Goal: Task Accomplishment & Management: Manage account settings

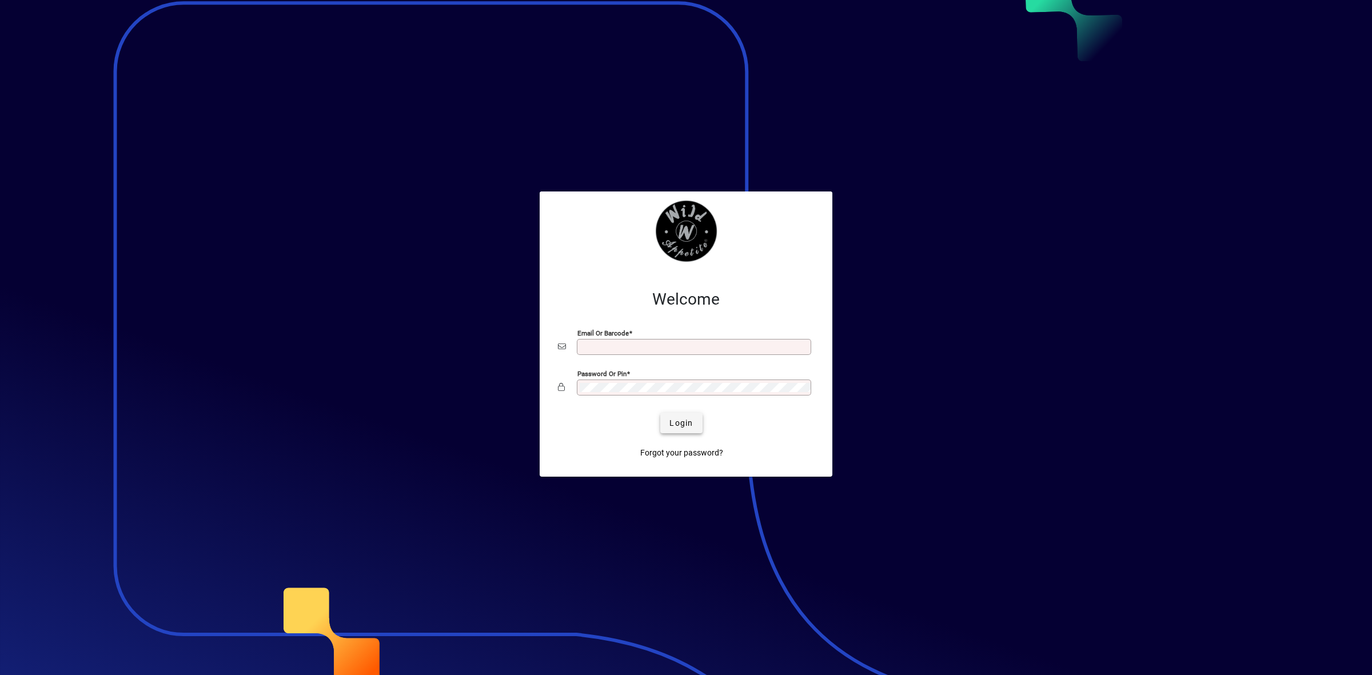
type input "**********"
click at [687, 423] on span "Login" at bounding box center [680, 423] width 23 height 12
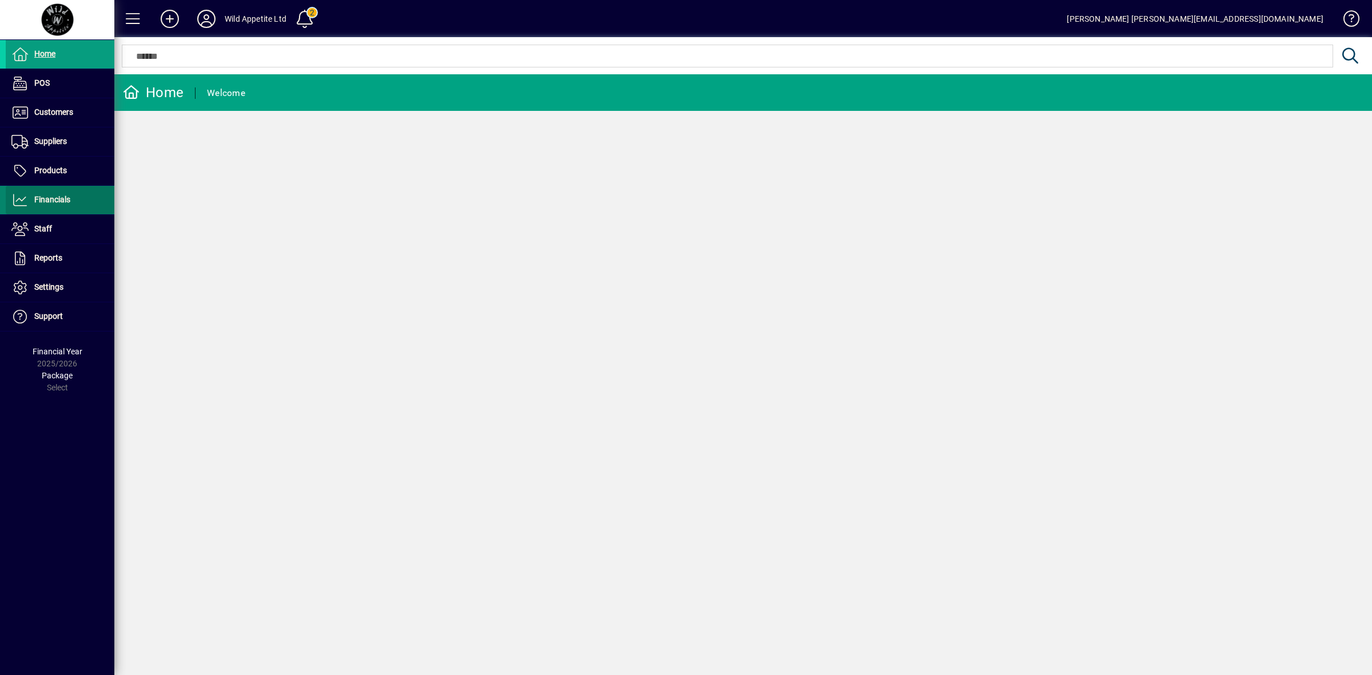
click at [62, 200] on span "Financials" at bounding box center [52, 199] width 36 height 9
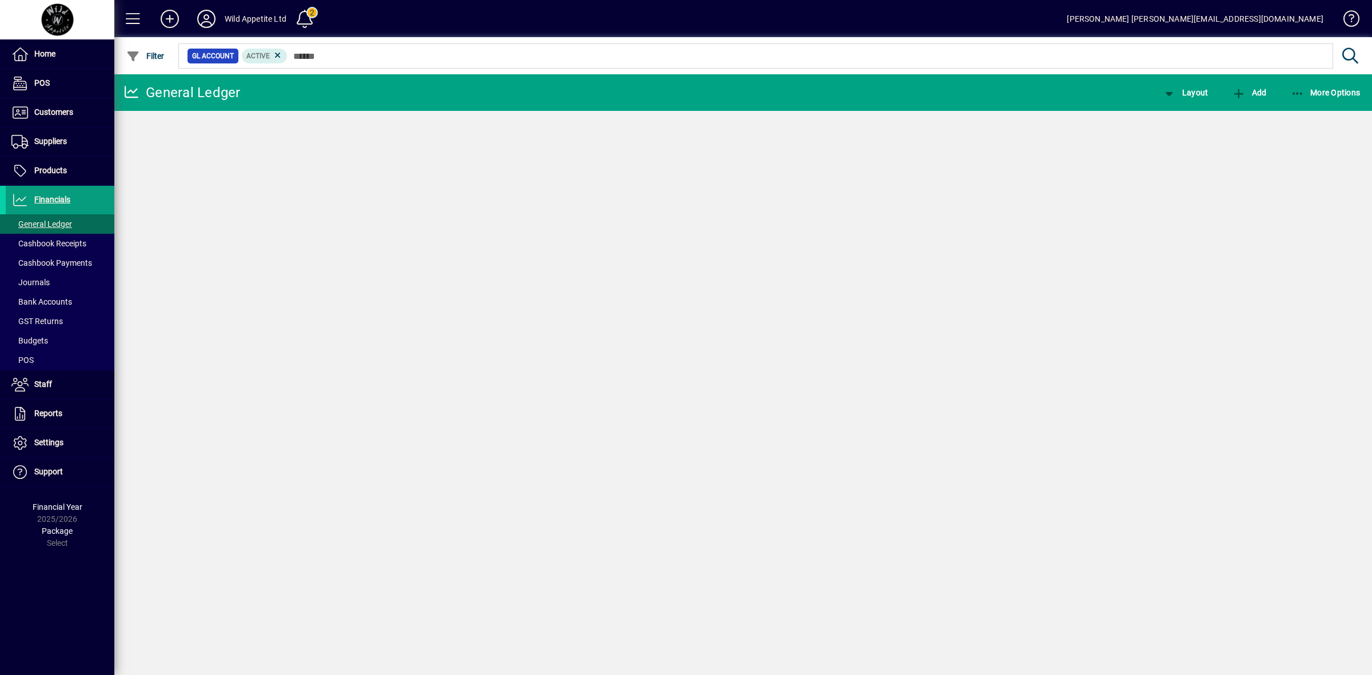
click at [54, 300] on span "Bank Accounts" at bounding box center [41, 301] width 61 height 9
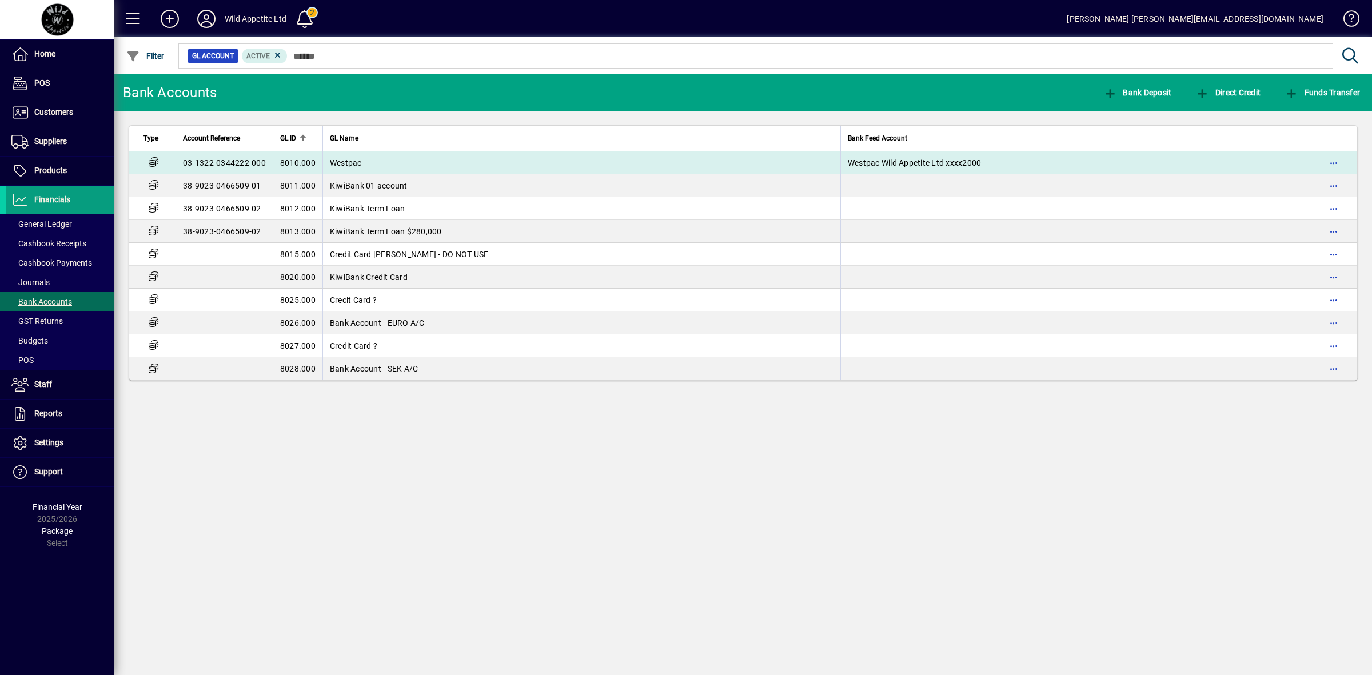
click at [312, 162] on span "8010.000" at bounding box center [297, 162] width 35 height 9
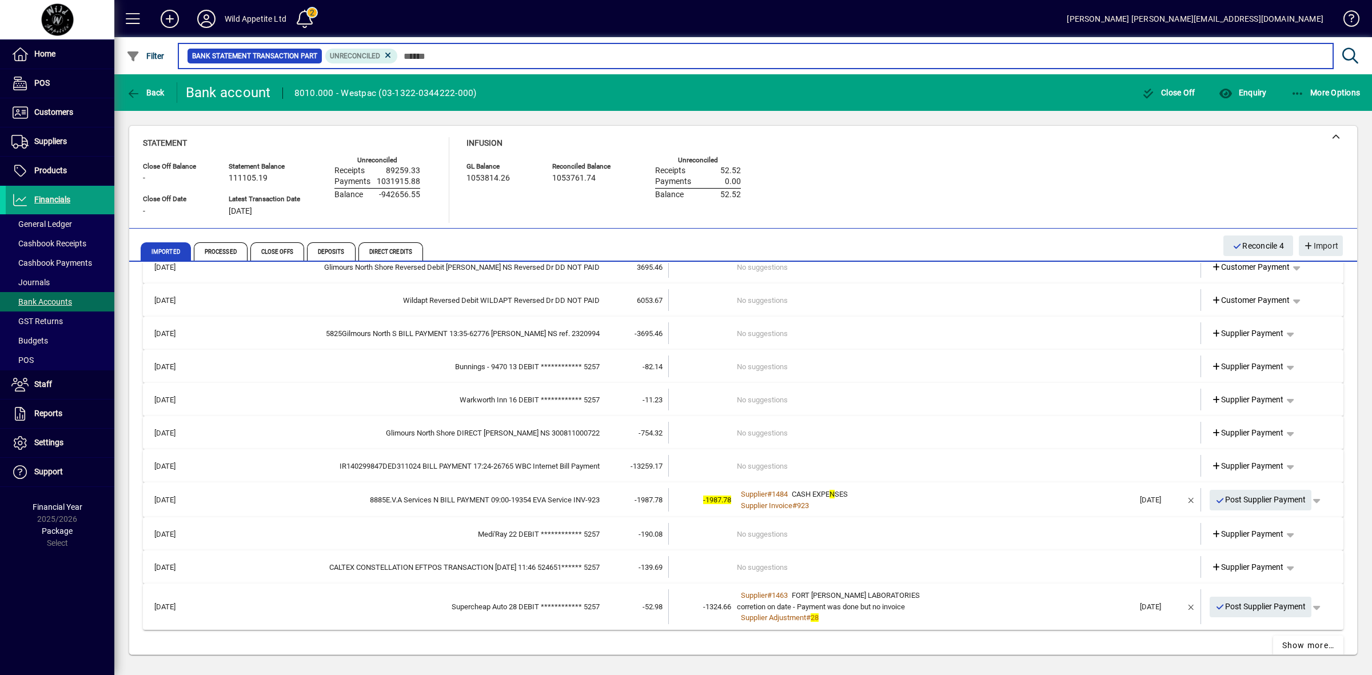
scroll to position [340, 0]
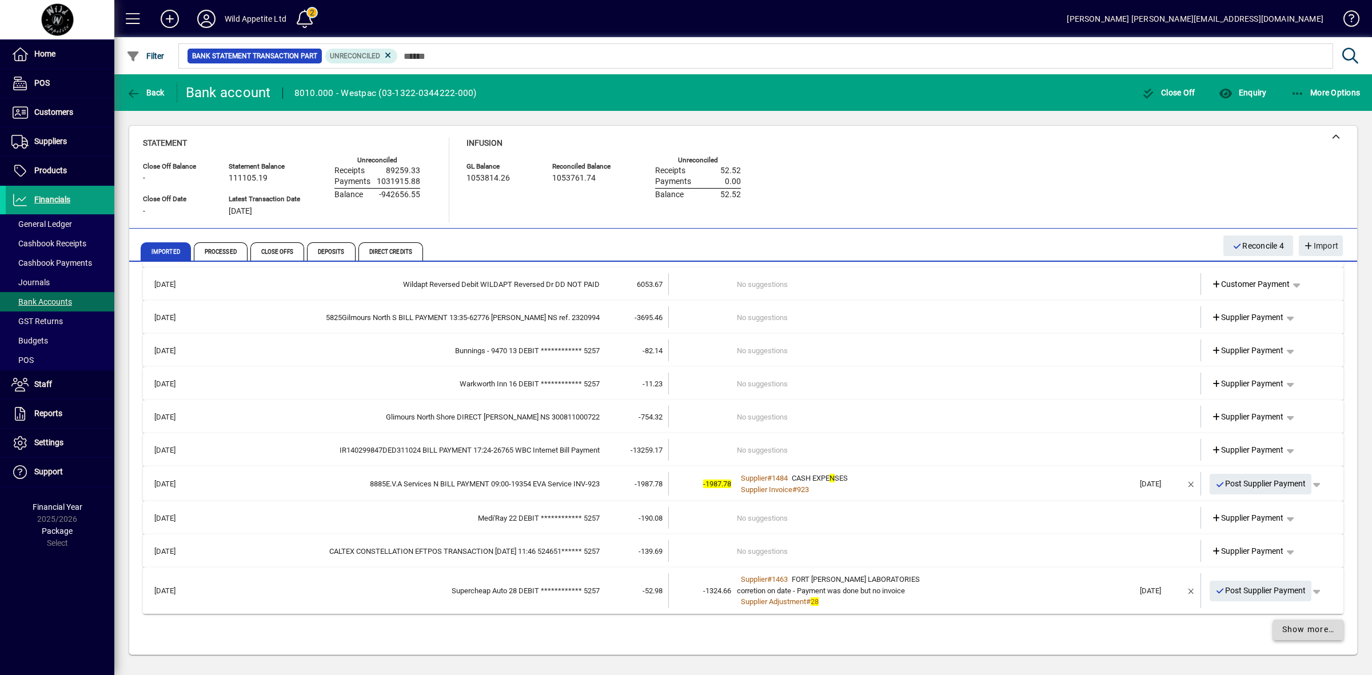
click at [1302, 627] on span "Show more…" at bounding box center [1308, 630] width 53 height 12
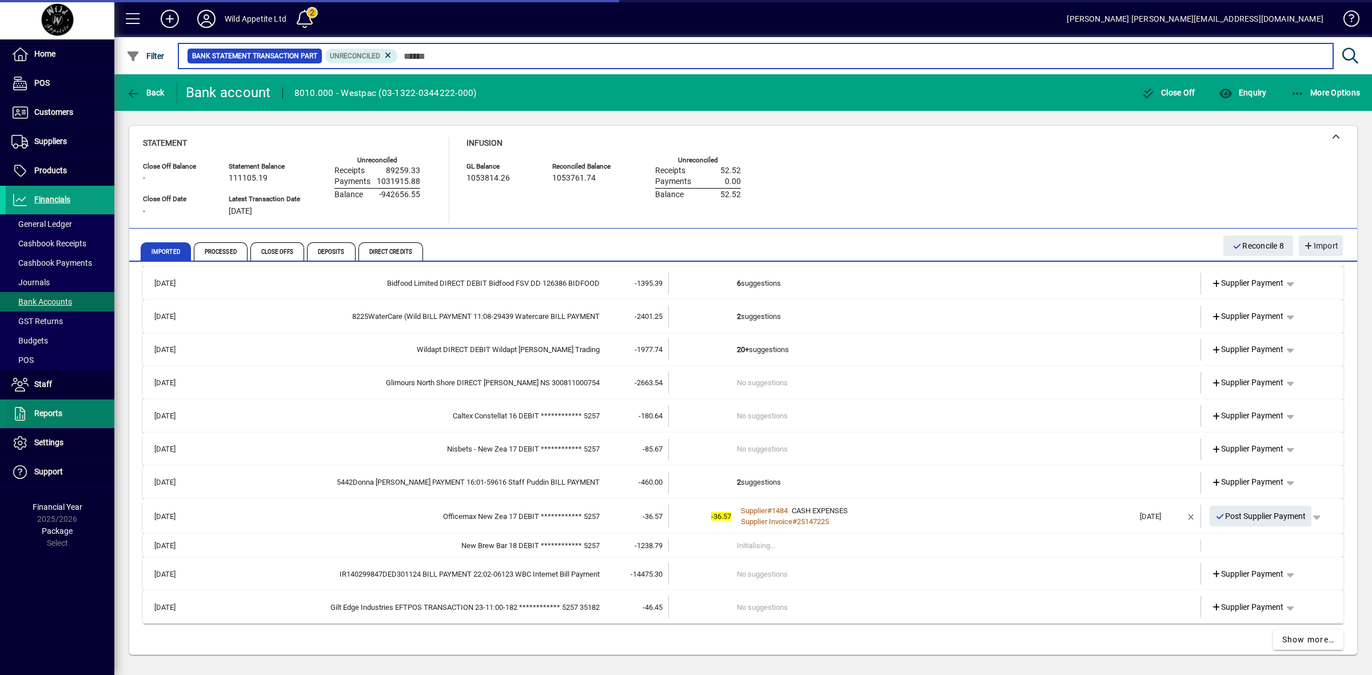
scroll to position [1022, 0]
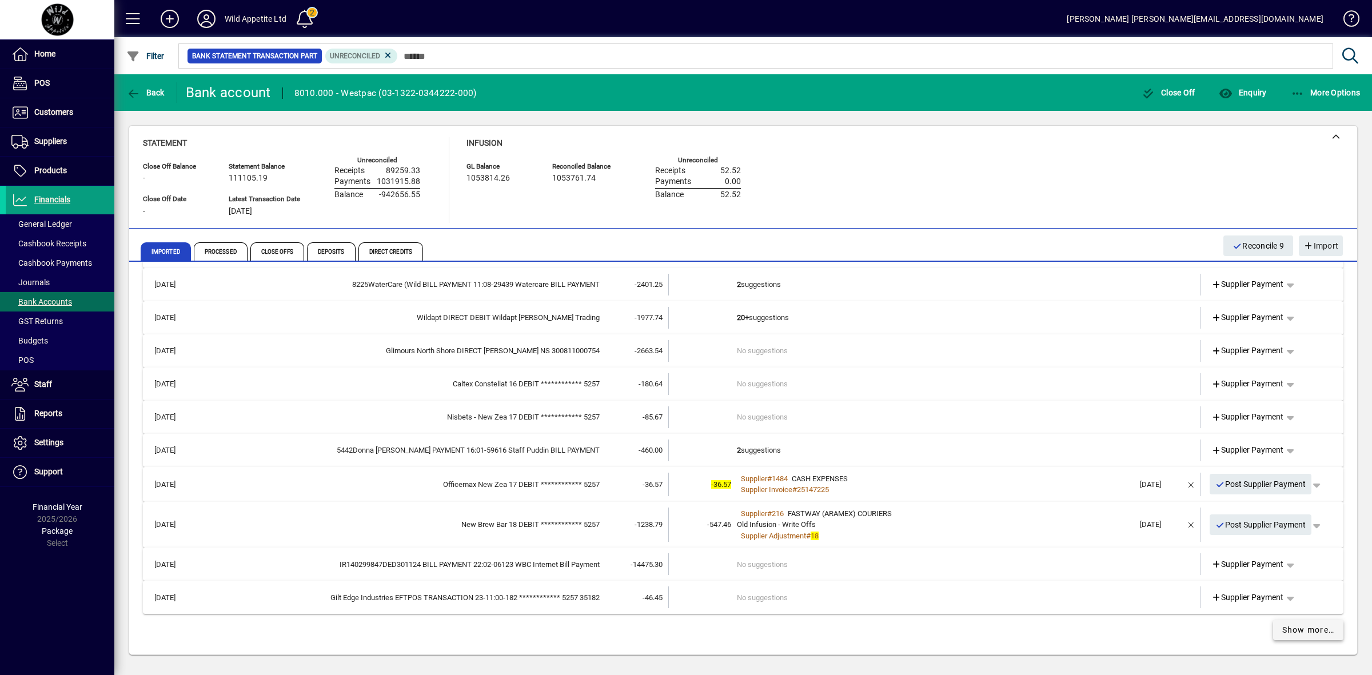
click at [1293, 627] on span "Show more…" at bounding box center [1308, 630] width 53 height 12
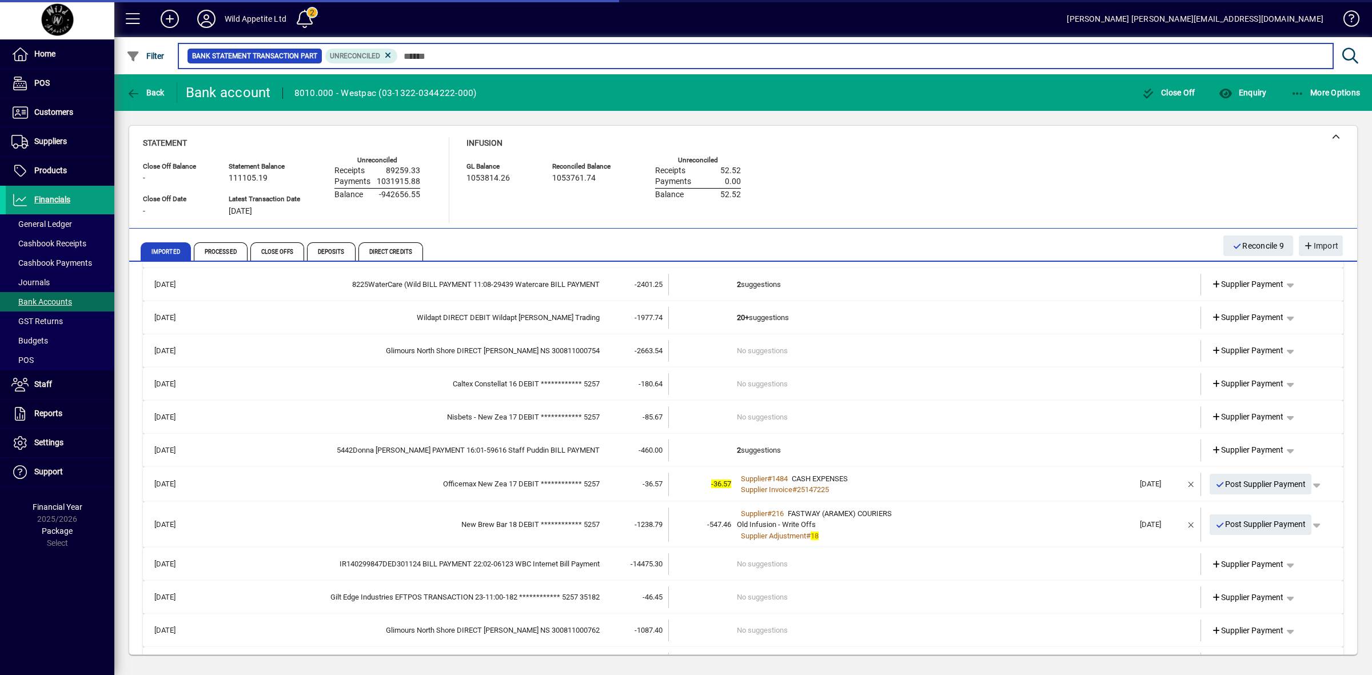
scroll to position [1687, 0]
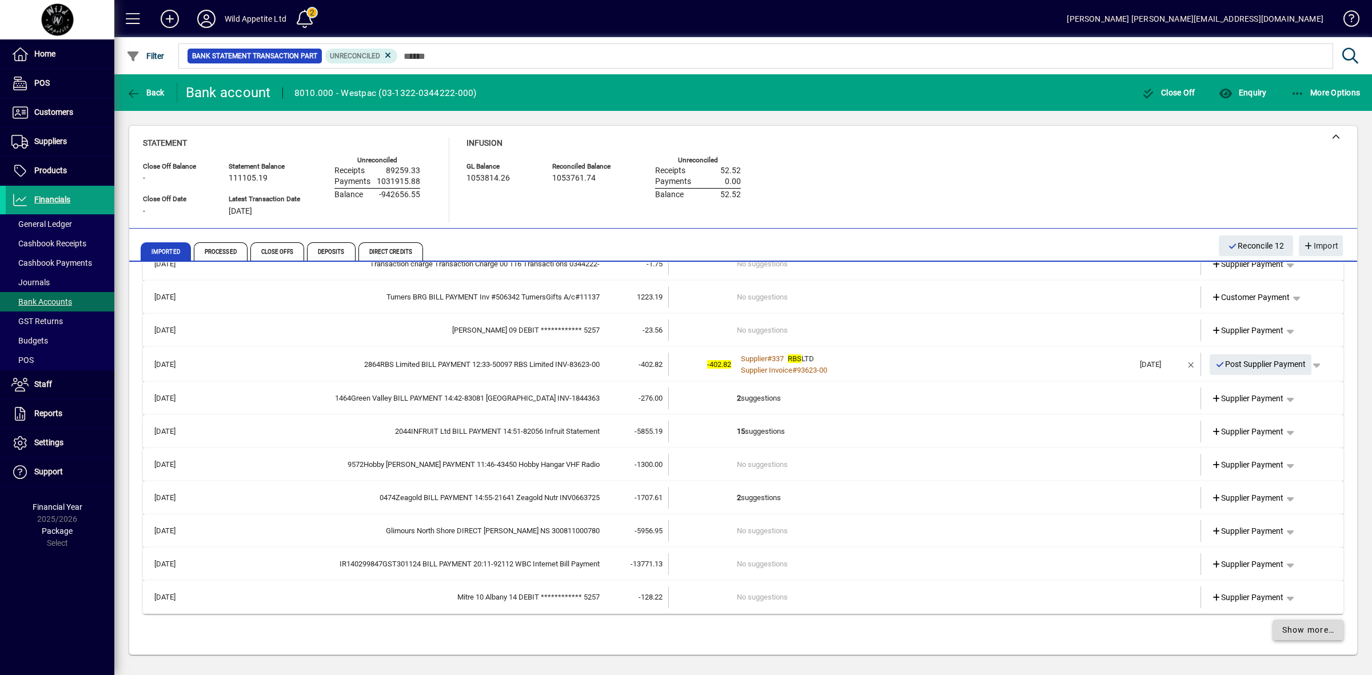
click at [1288, 632] on span "Show more…" at bounding box center [1308, 630] width 53 height 12
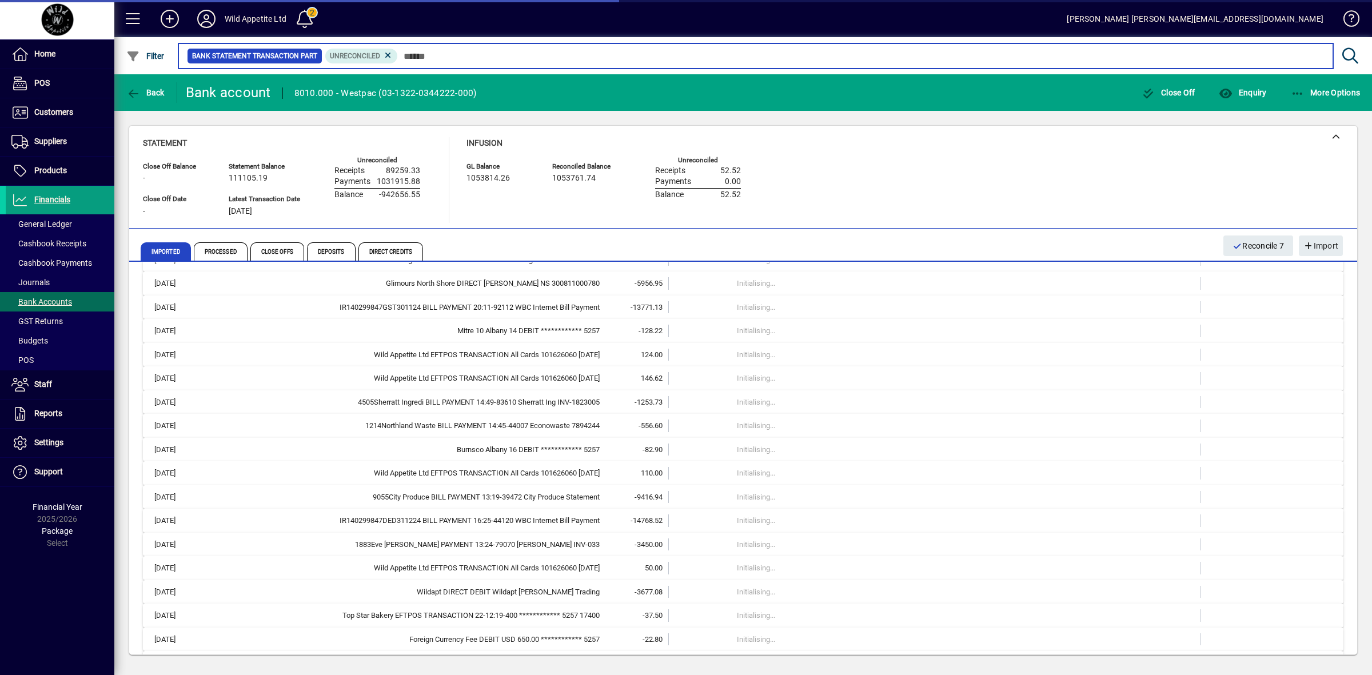
scroll to position [1962, 0]
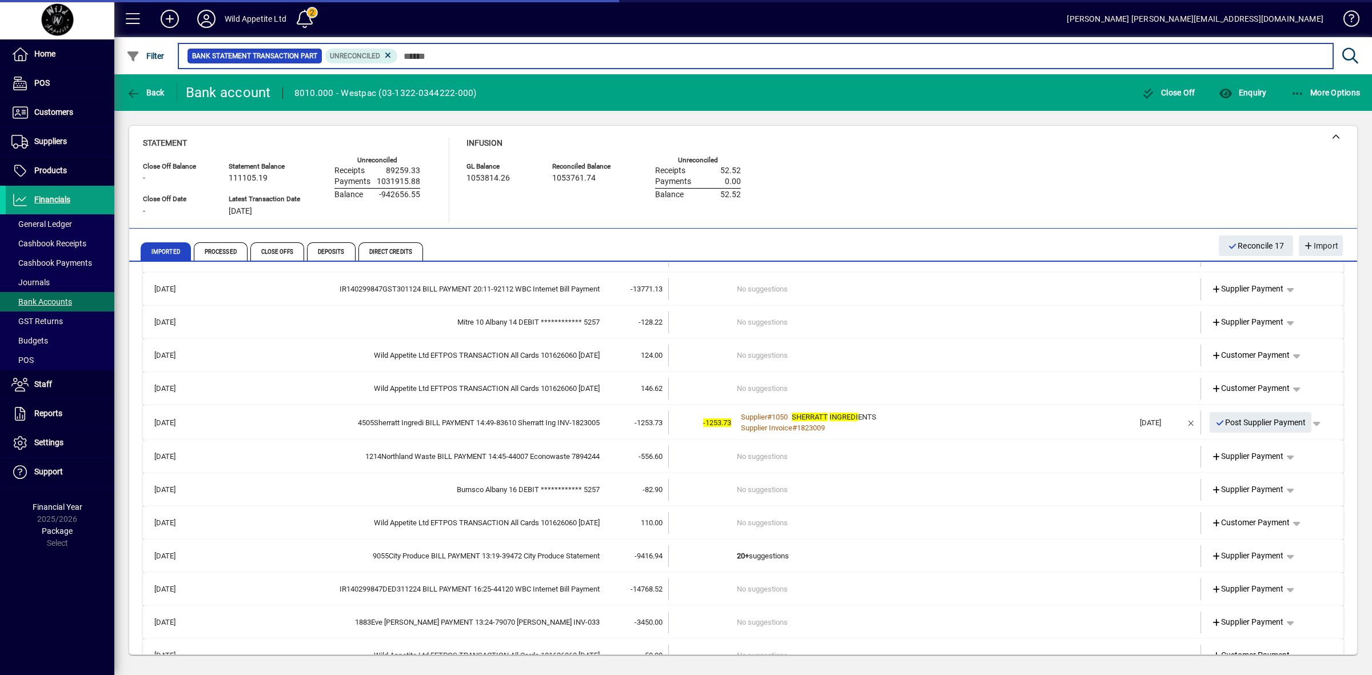
scroll to position [2357, 0]
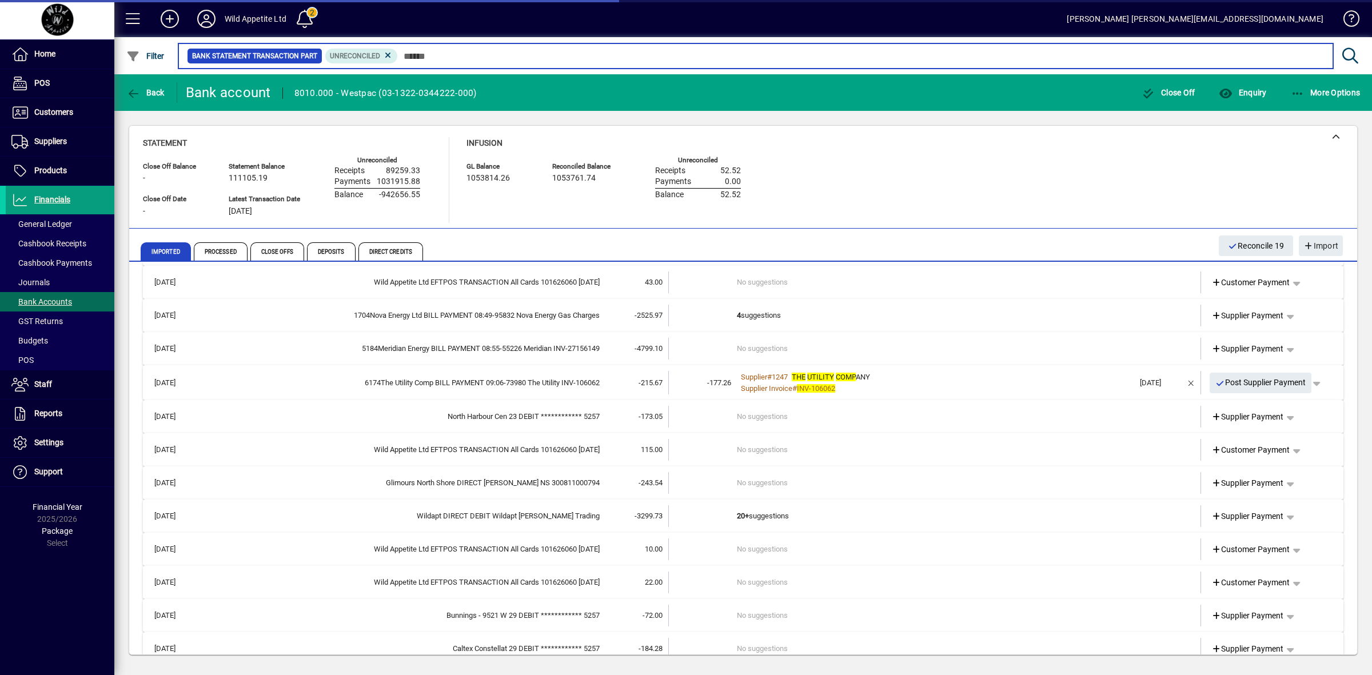
scroll to position [2508, 0]
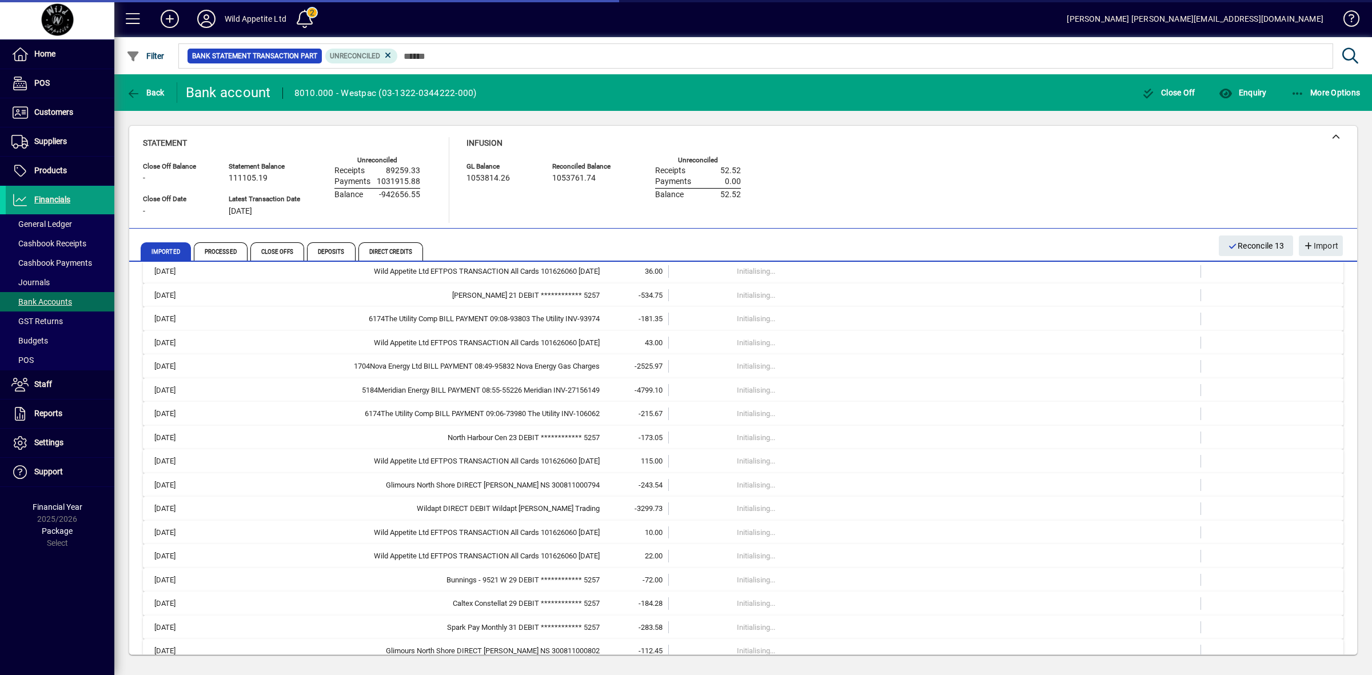
scroll to position [3196, 0]
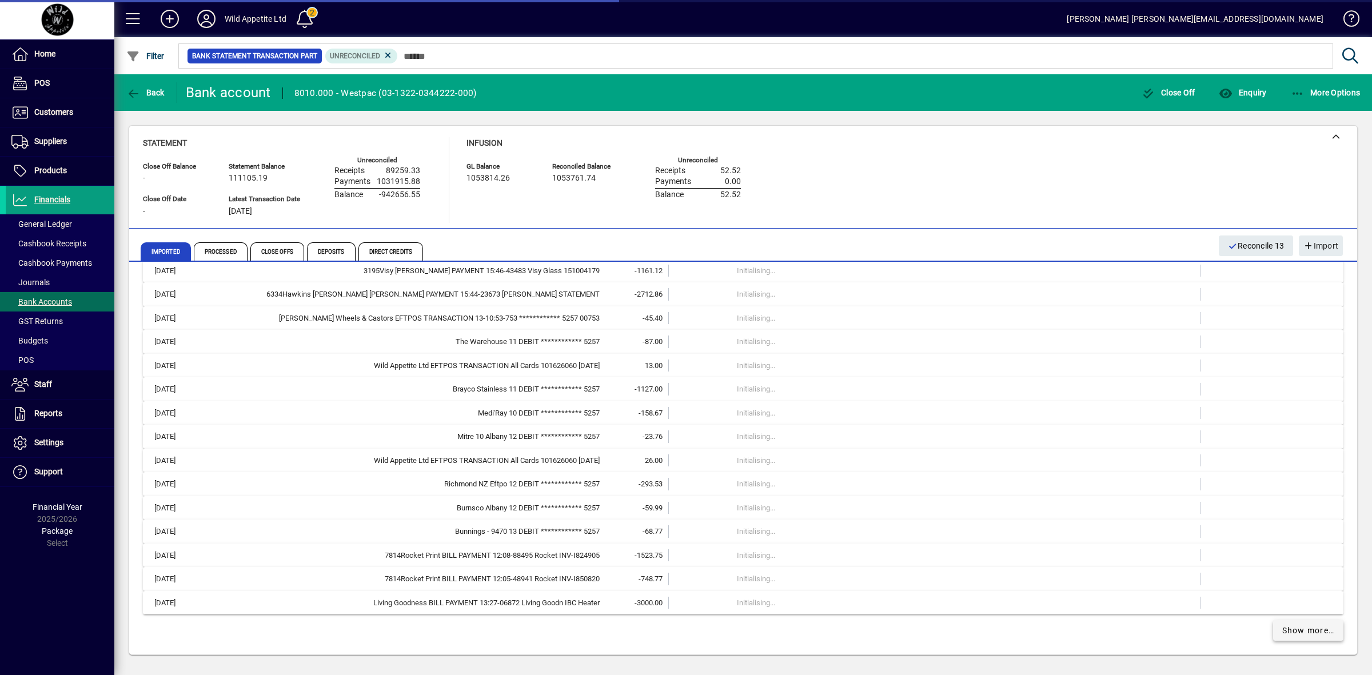
click at [1290, 627] on span "Show more…" at bounding box center [1308, 631] width 53 height 12
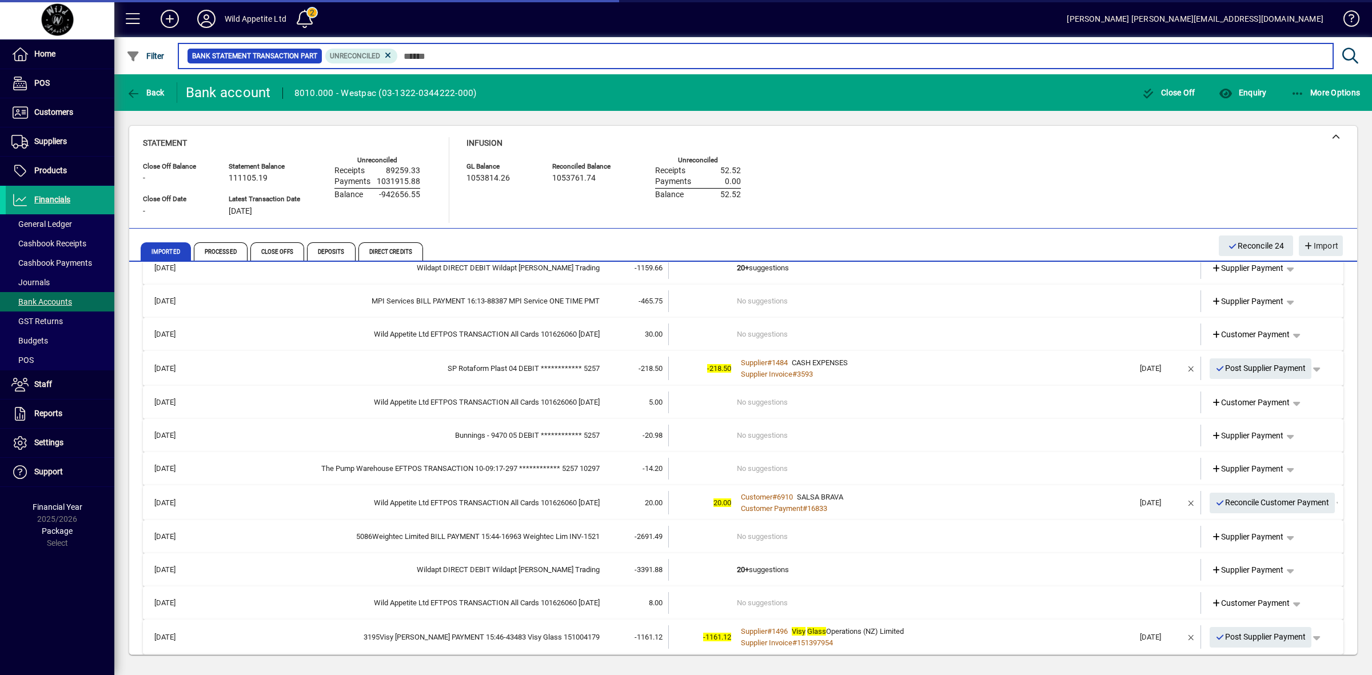
scroll to position [3697, 0]
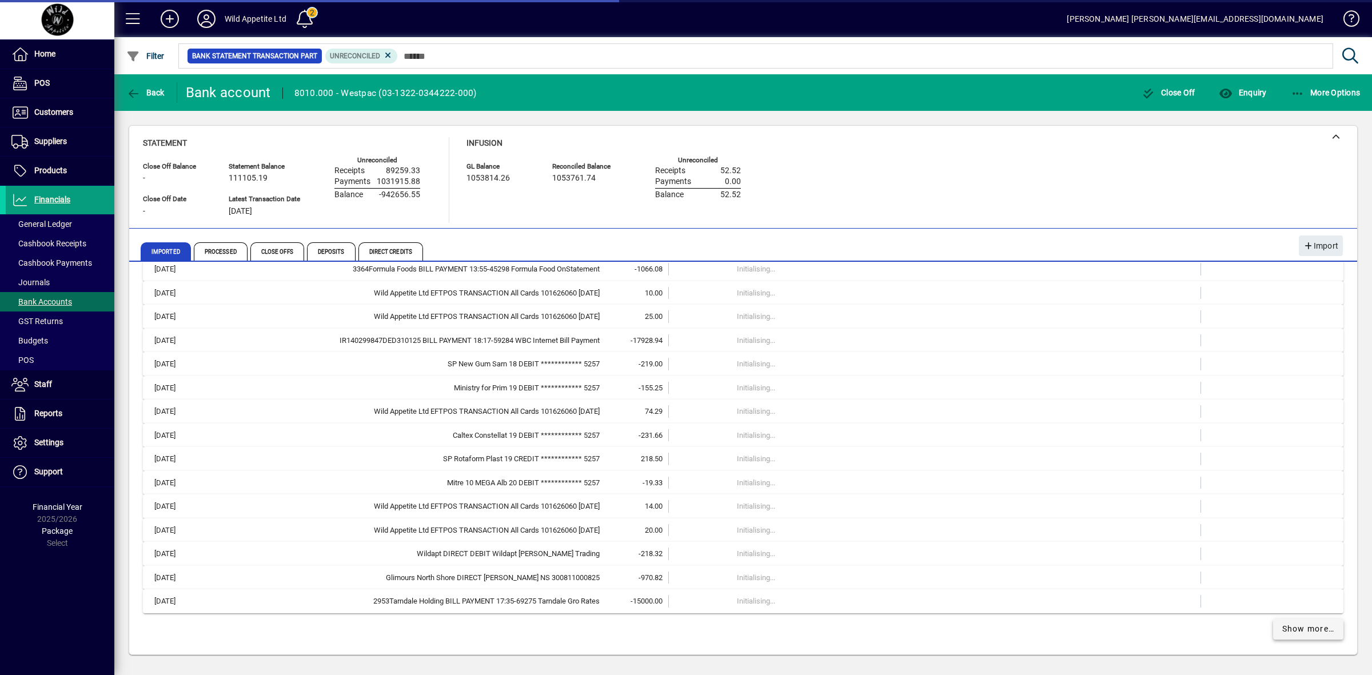
click at [1293, 630] on span "Show more…" at bounding box center [1308, 629] width 53 height 12
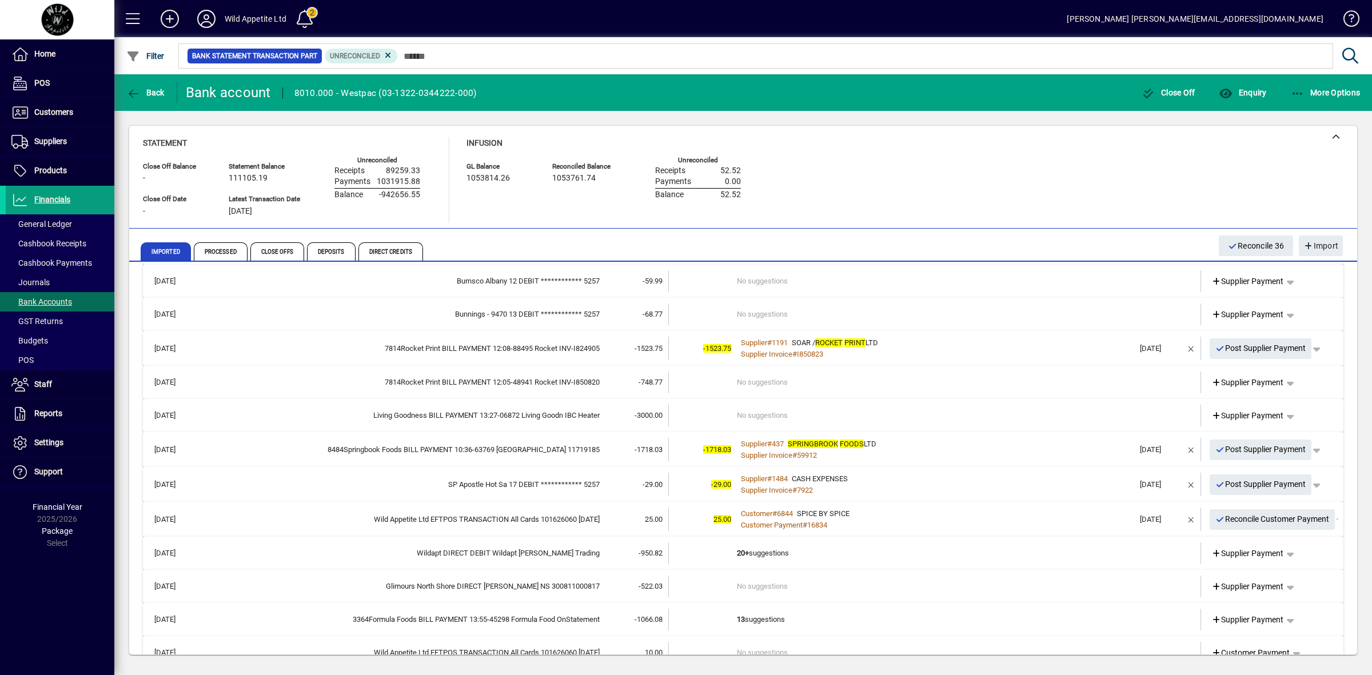
scroll to position [5063, 0]
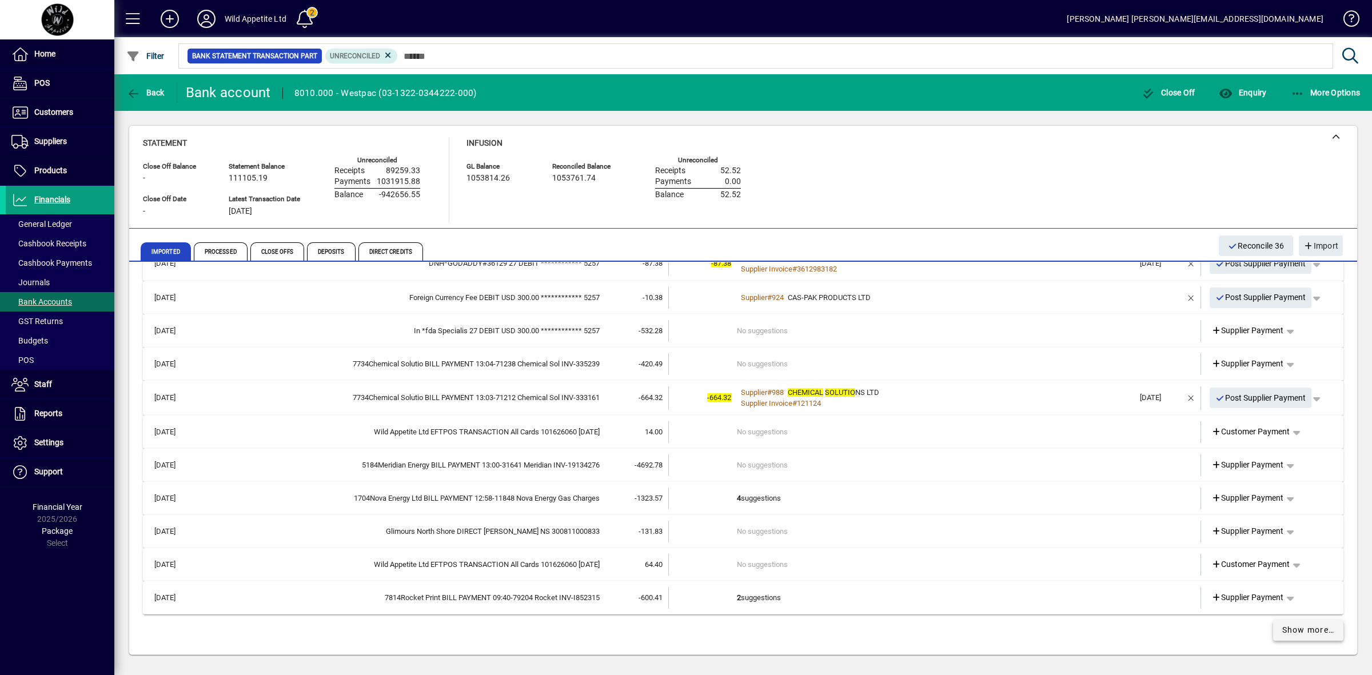
click at [1294, 624] on span "Show more…" at bounding box center [1308, 630] width 53 height 12
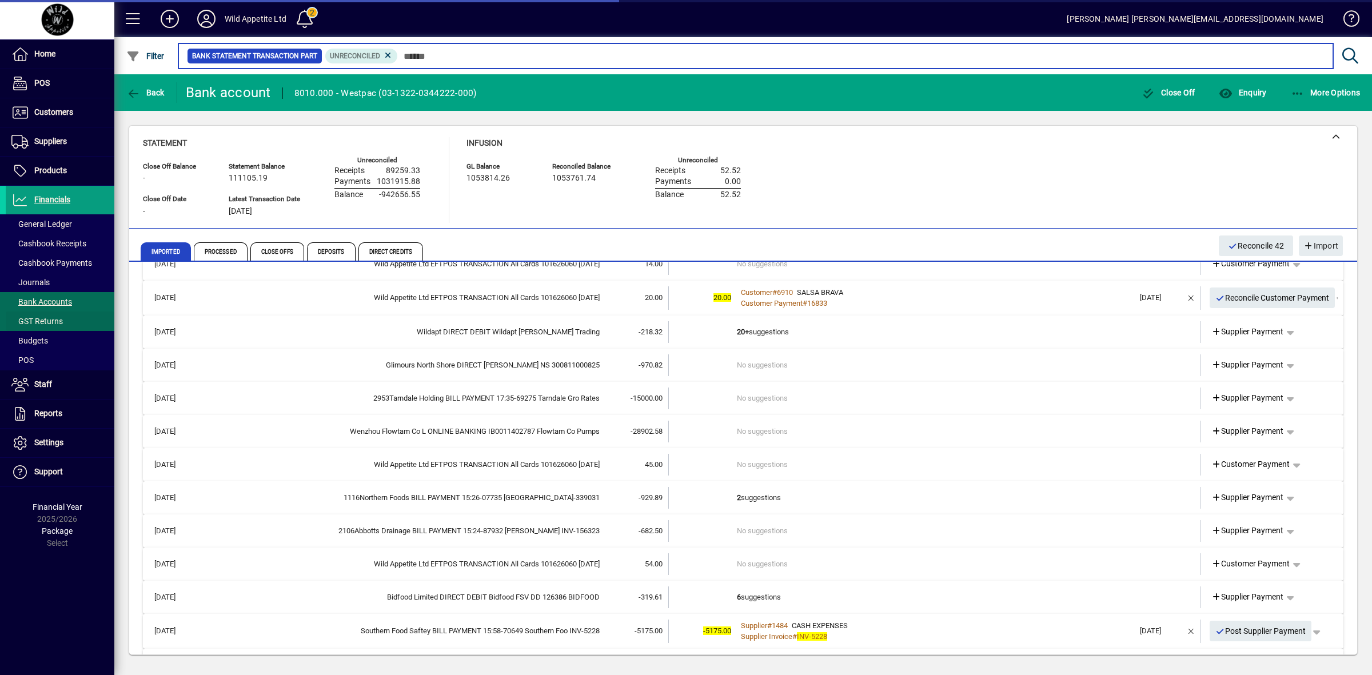
scroll to position [5732, 0]
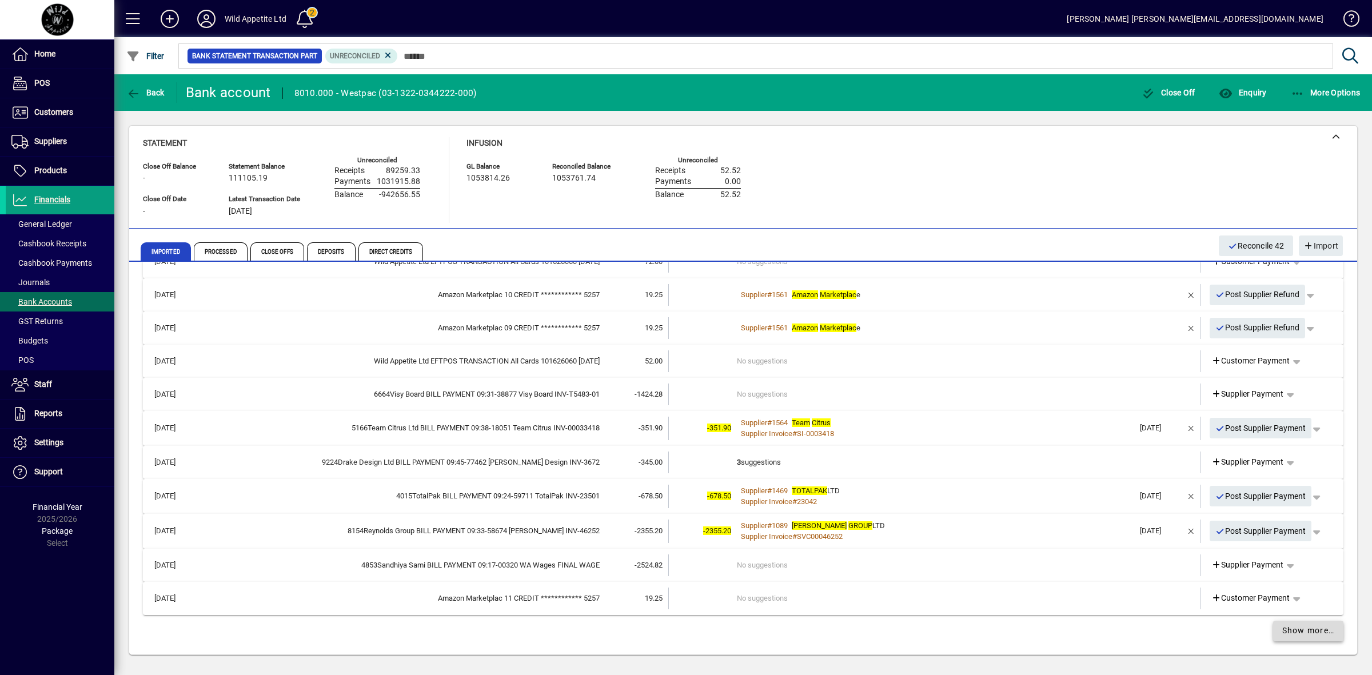
click at [1293, 631] on span "Show more…" at bounding box center [1308, 631] width 53 height 12
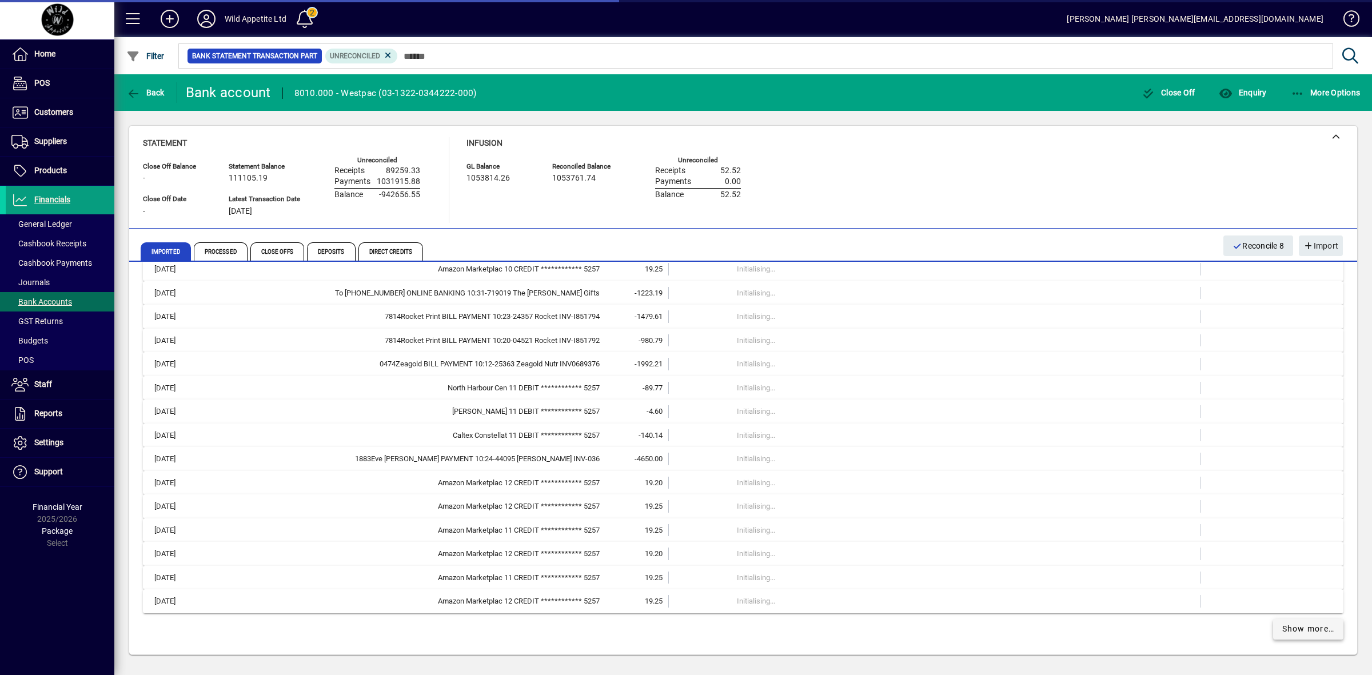
click at [1302, 633] on span "Show more…" at bounding box center [1308, 629] width 53 height 12
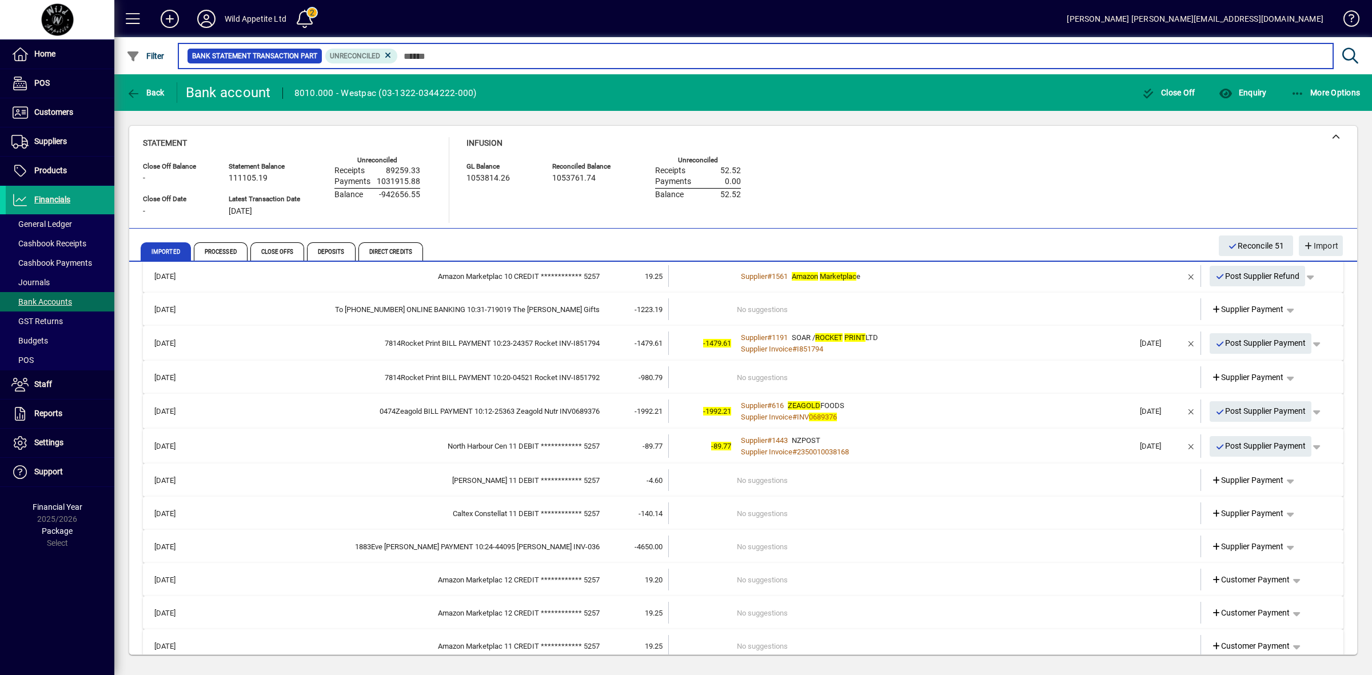
scroll to position [7063, 0]
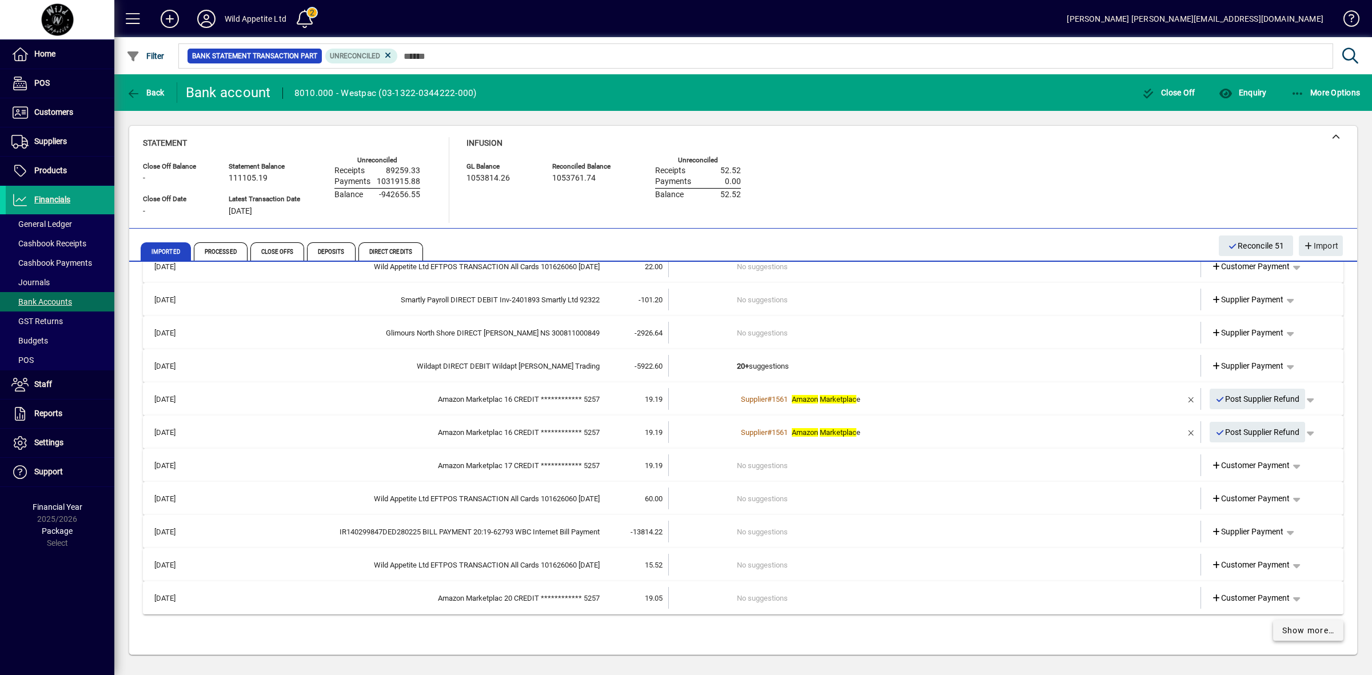
click at [1302, 631] on span "Show more…" at bounding box center [1308, 631] width 53 height 12
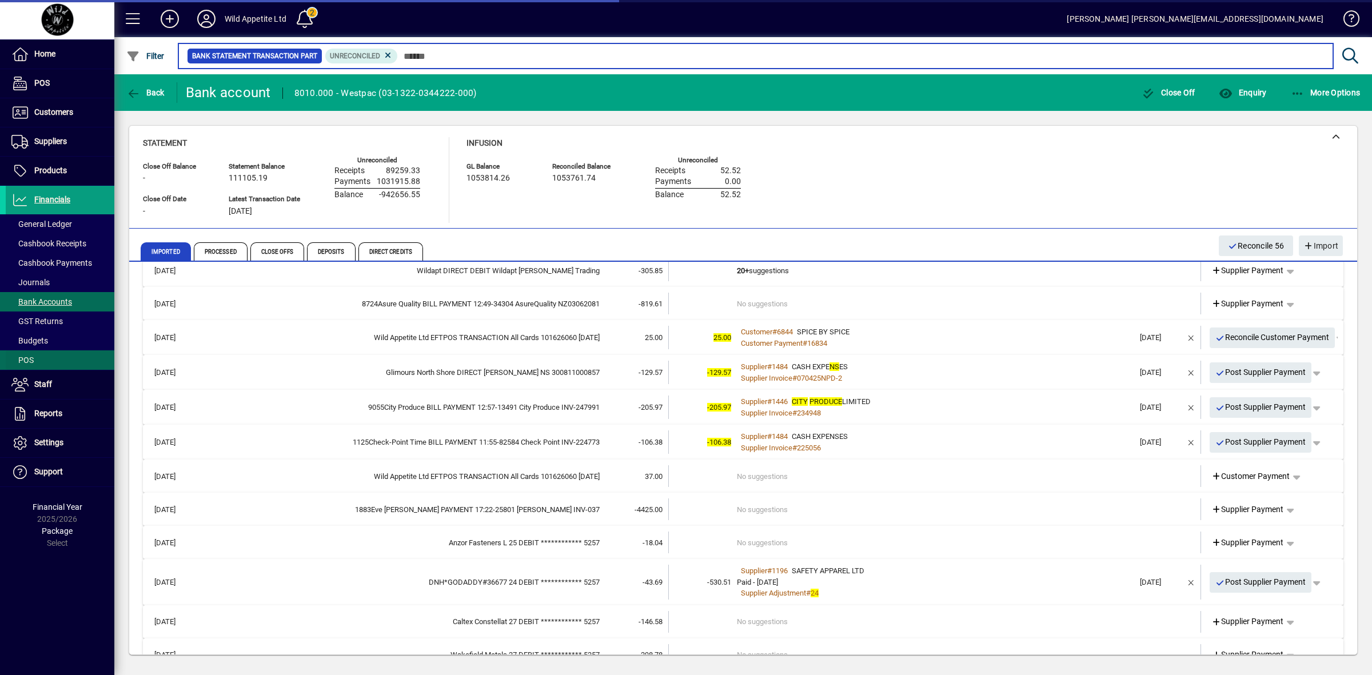
scroll to position [7747, 0]
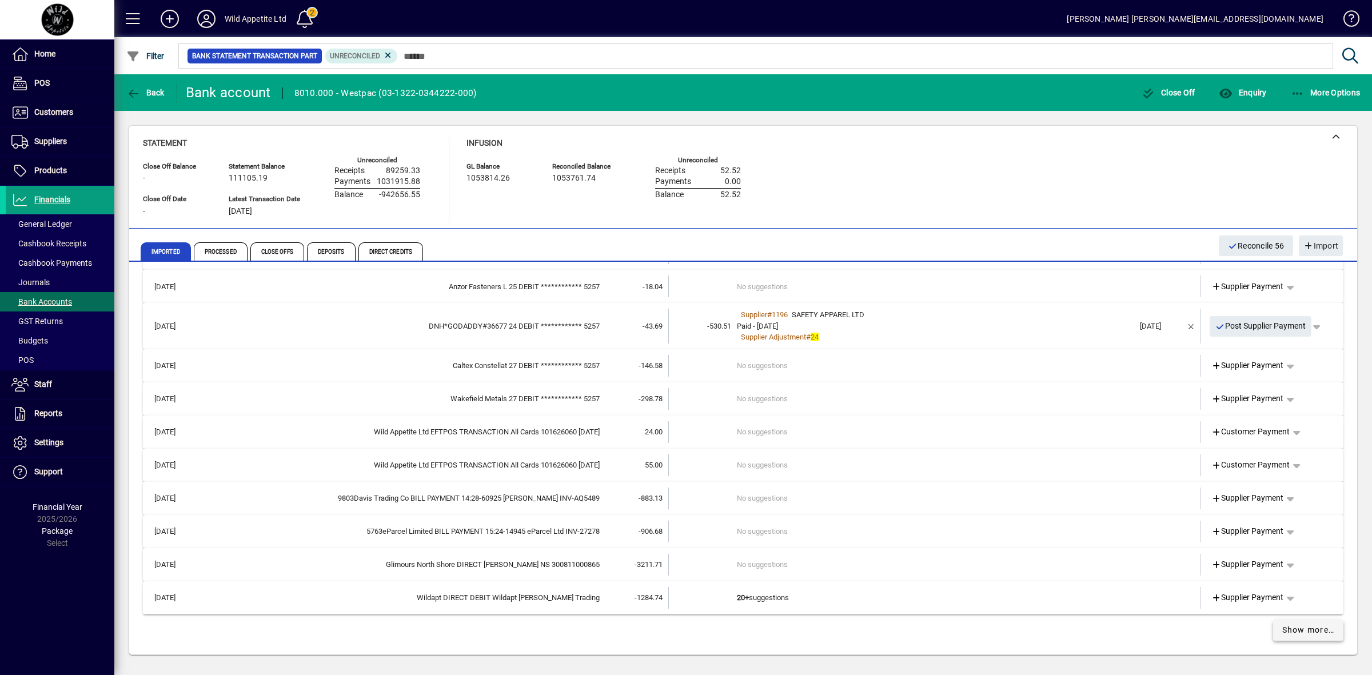
click at [1302, 627] on span "Show more…" at bounding box center [1308, 630] width 53 height 12
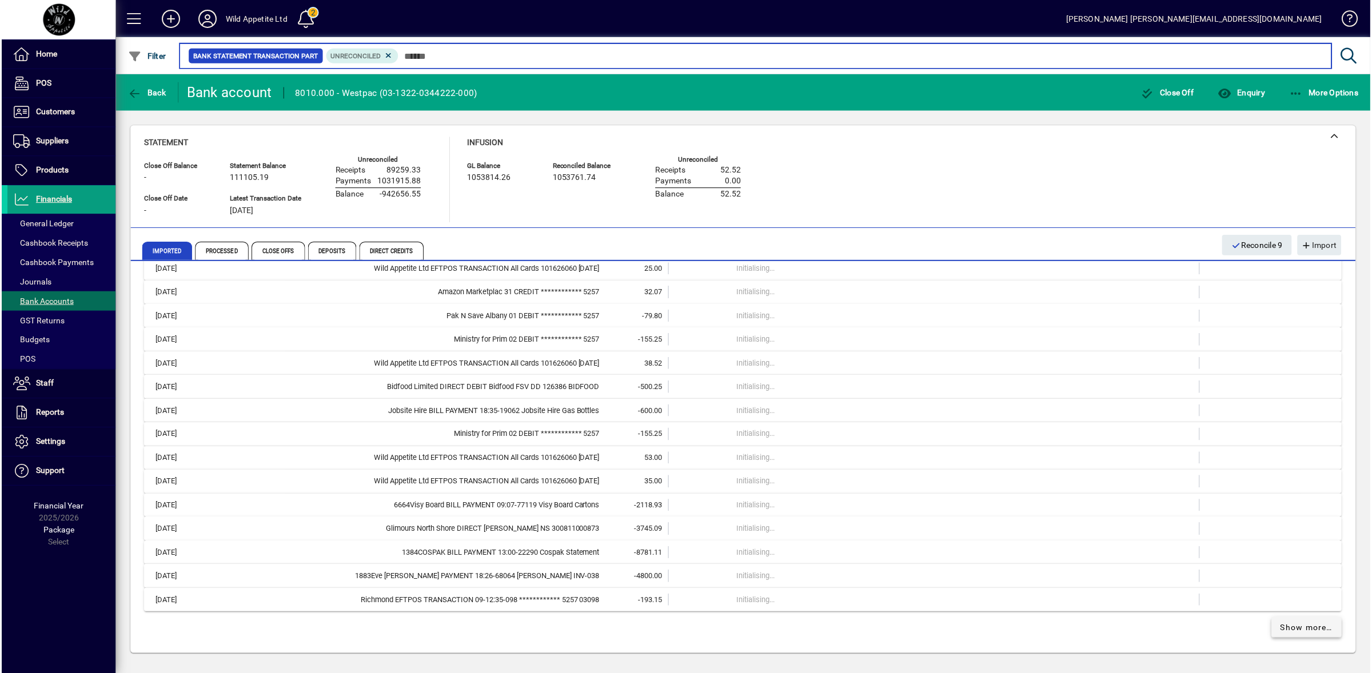
scroll to position [6376, 0]
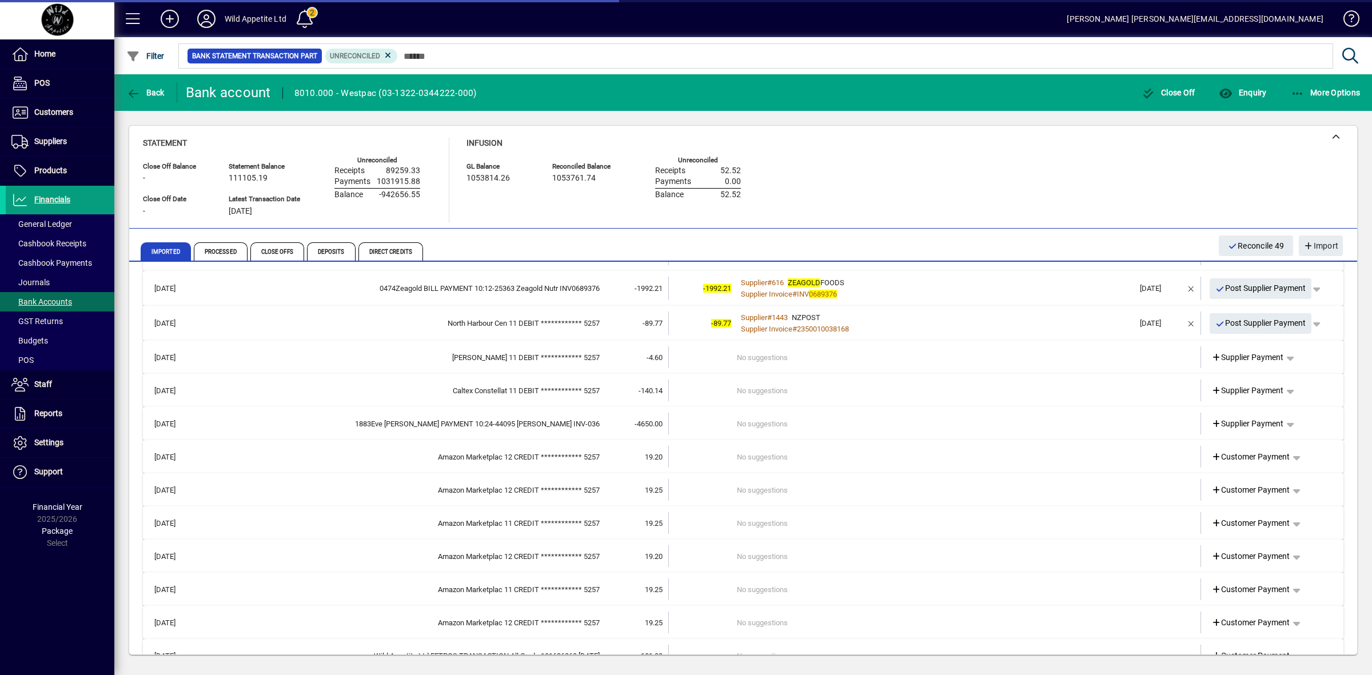
click at [53, 107] on span "Customers" at bounding box center [53, 111] width 39 height 9
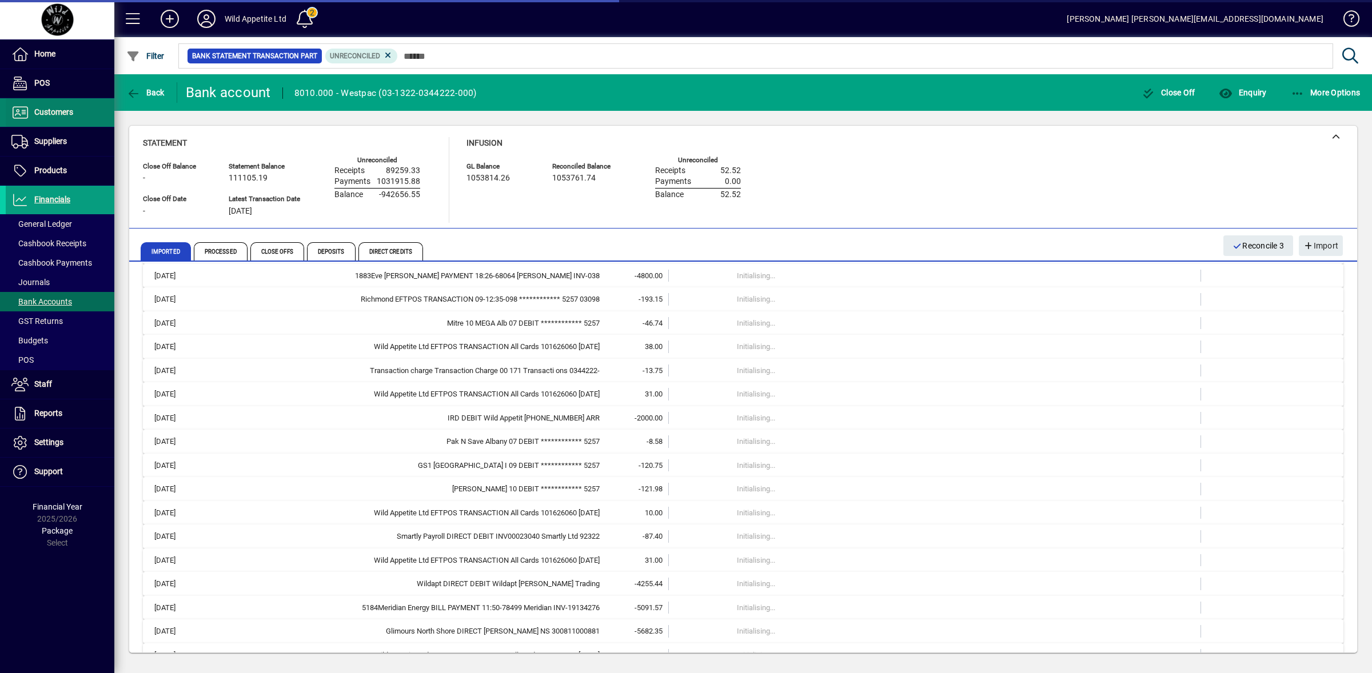
click at [50, 114] on span "Customers" at bounding box center [53, 111] width 39 height 9
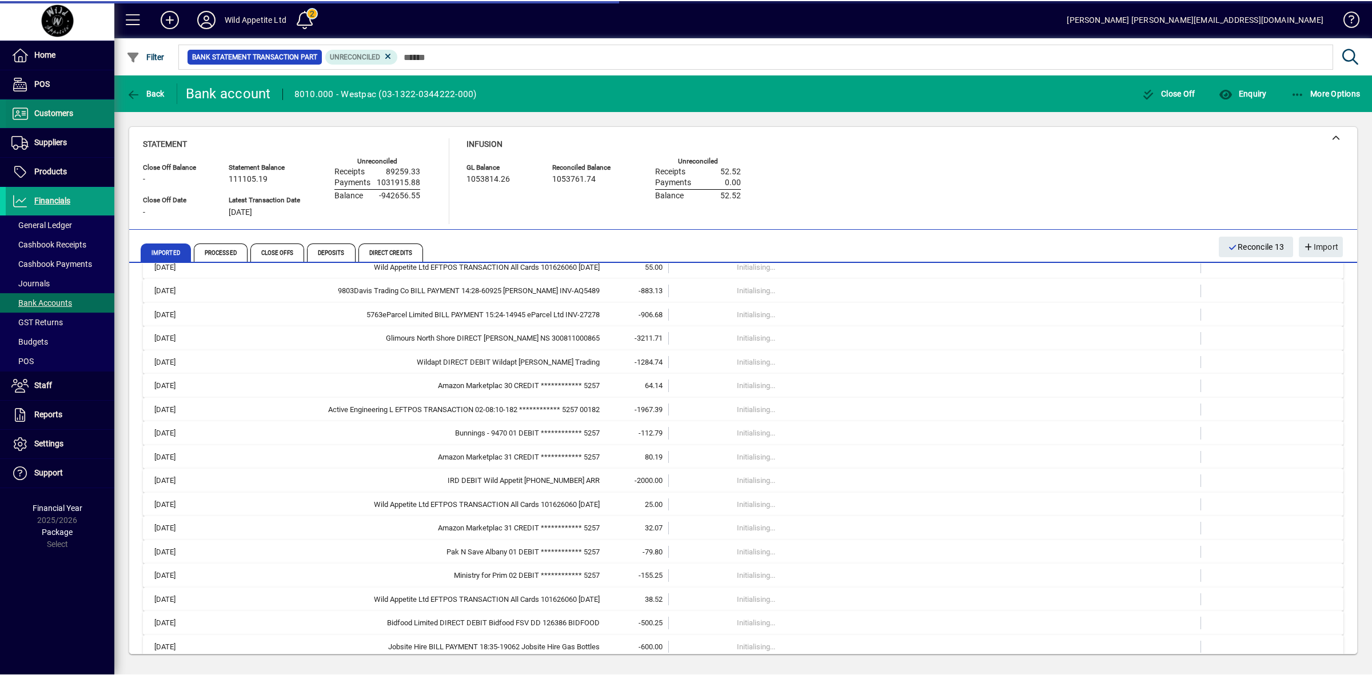
scroll to position [7153, 0]
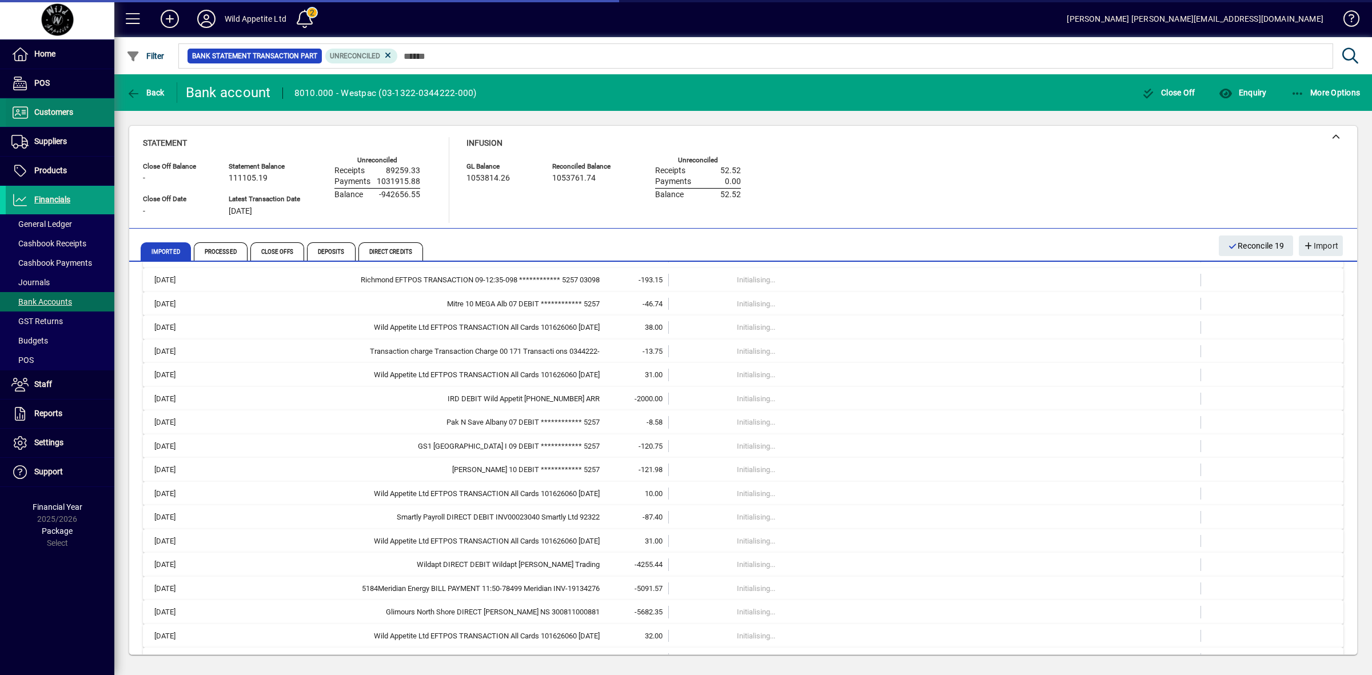
click at [59, 110] on span "Customers" at bounding box center [53, 111] width 39 height 9
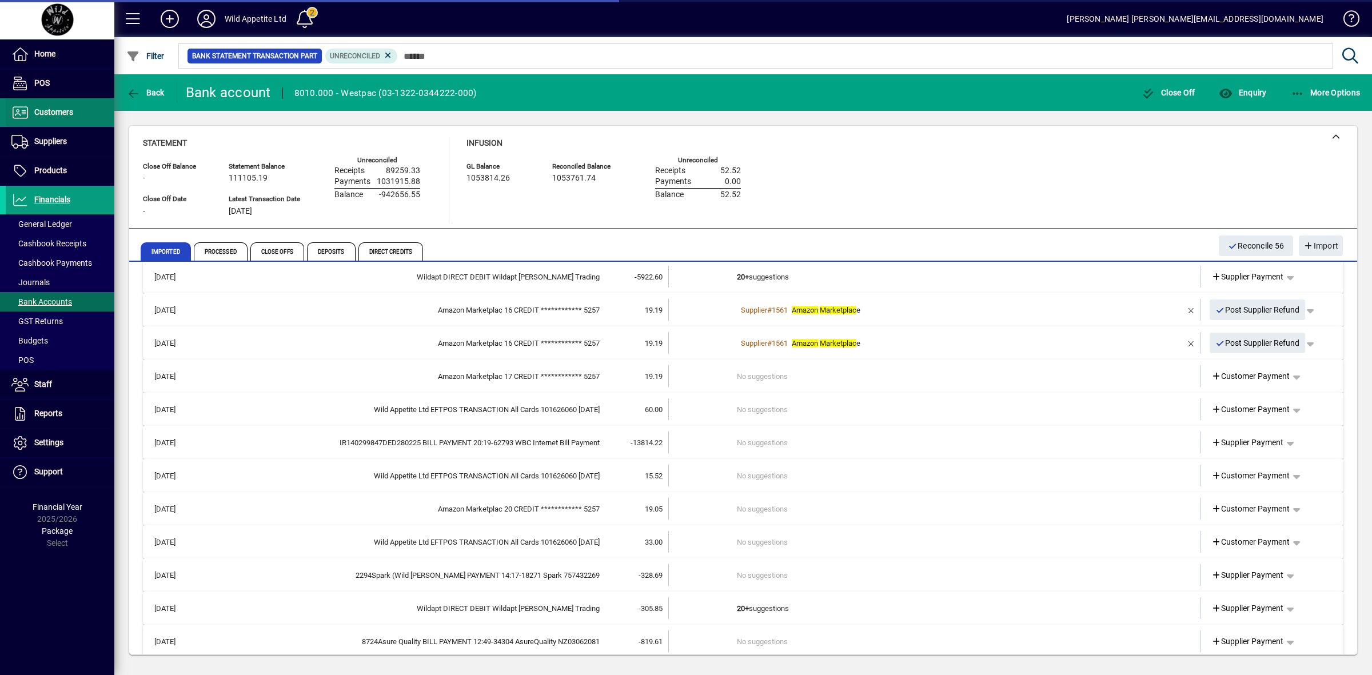
click at [61, 109] on span "Customers" at bounding box center [53, 111] width 39 height 9
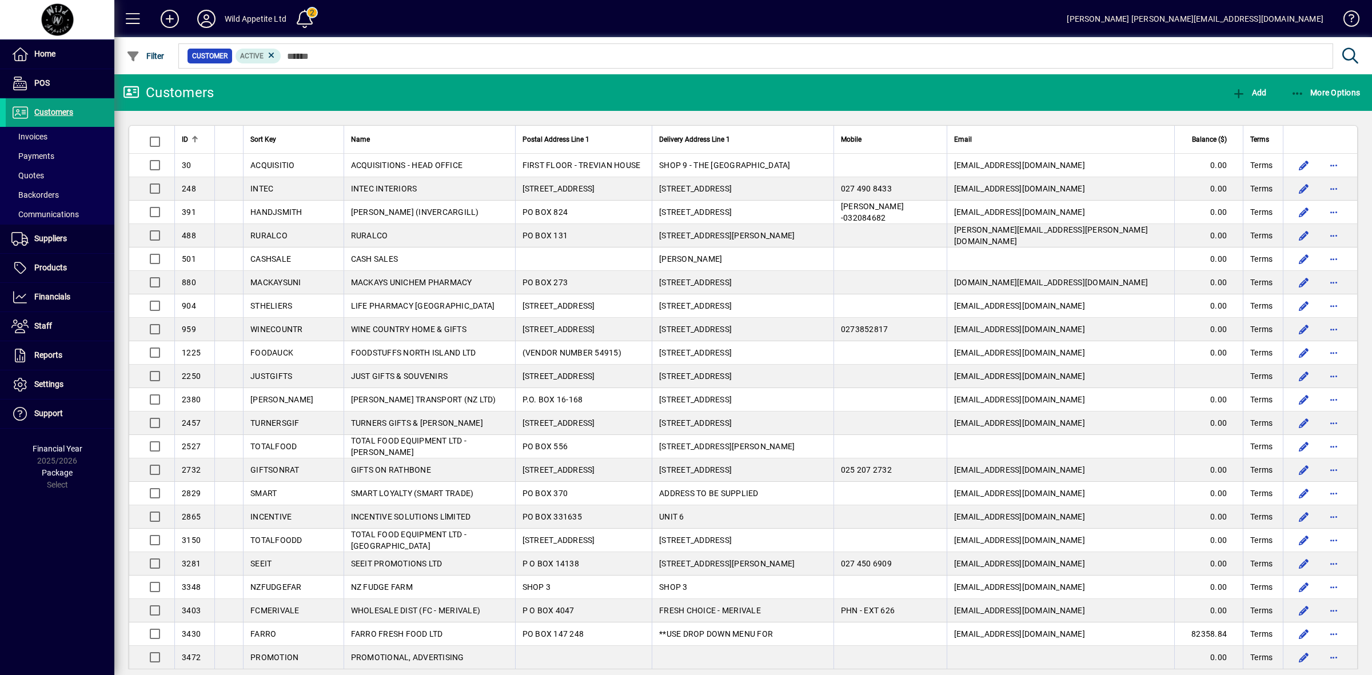
click at [1204, 140] on span "Balance ($)" at bounding box center [1209, 139] width 35 height 13
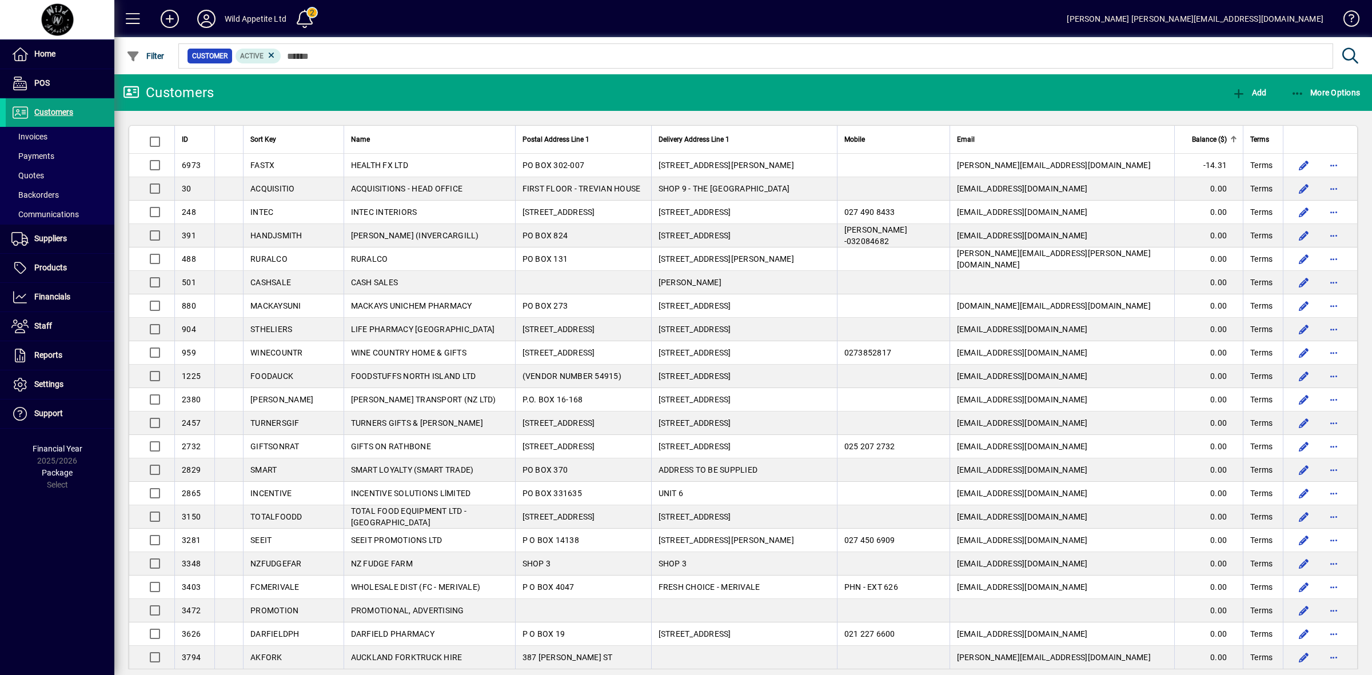
click at [1204, 140] on span "Balance ($)" at bounding box center [1209, 139] width 35 height 13
